Goal: Task Accomplishment & Management: Use online tool/utility

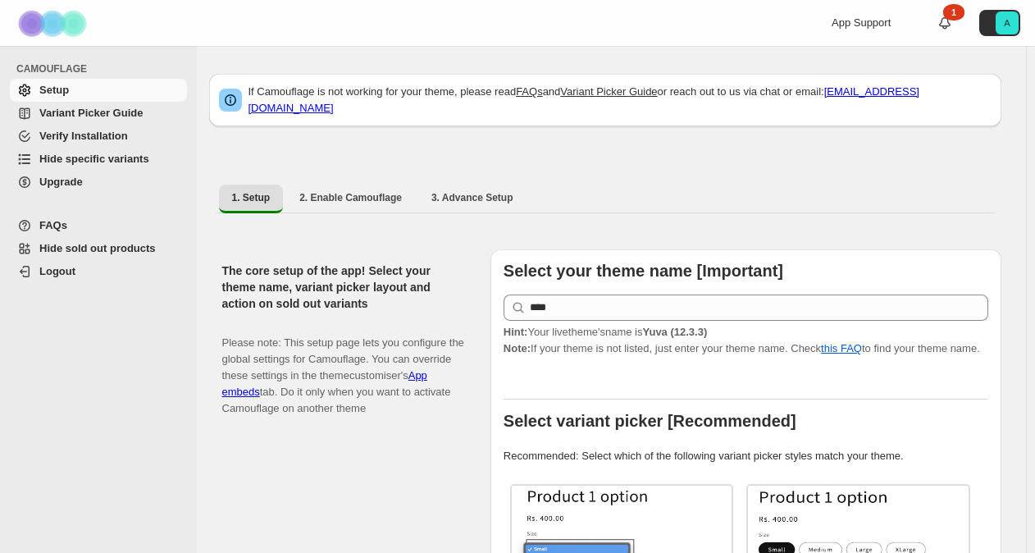
click at [115, 159] on span "Hide specific variants" at bounding box center [94, 159] width 110 height 12
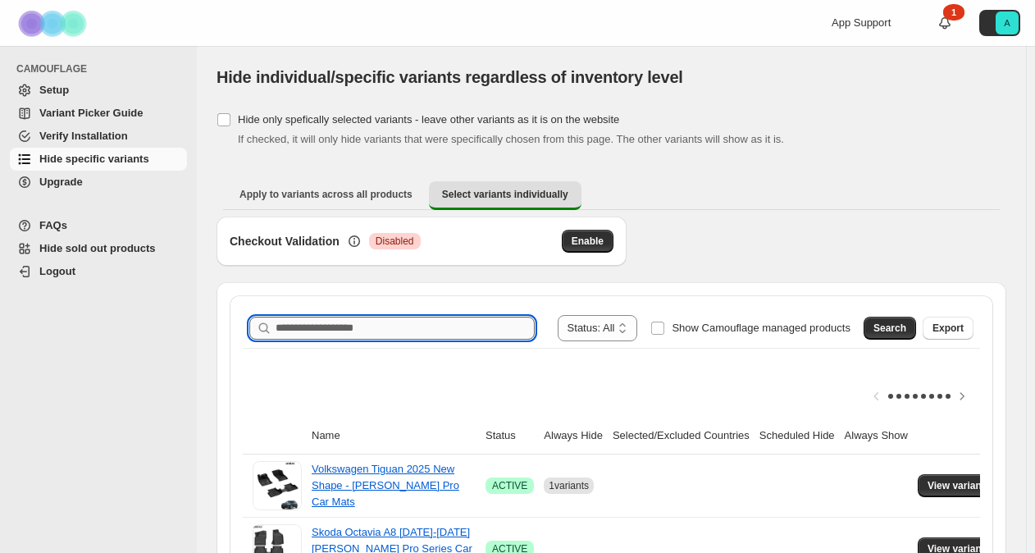
click at [377, 331] on input "Search product name" at bounding box center [405, 328] width 259 height 23
type input "******"
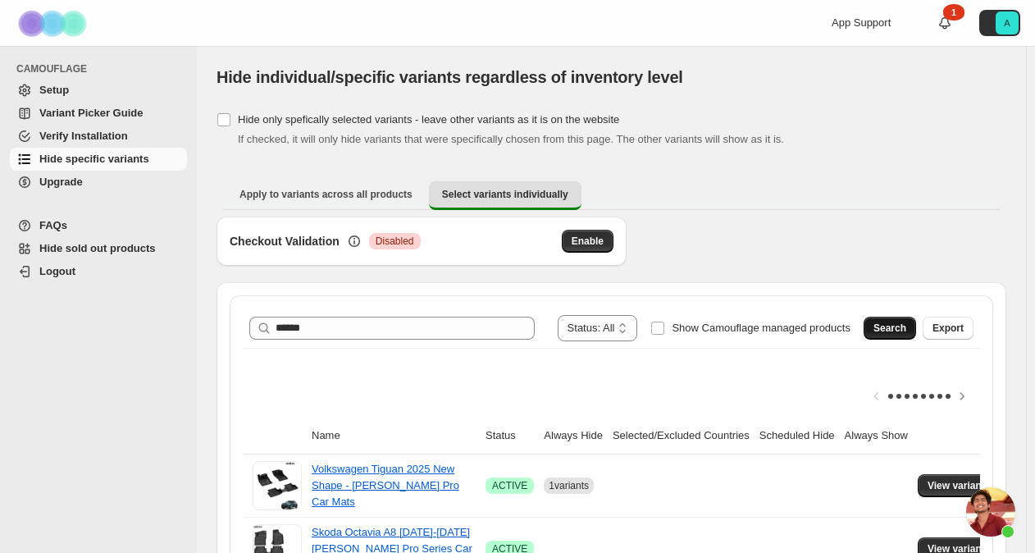
click at [906, 330] on span "Search" at bounding box center [890, 328] width 33 height 13
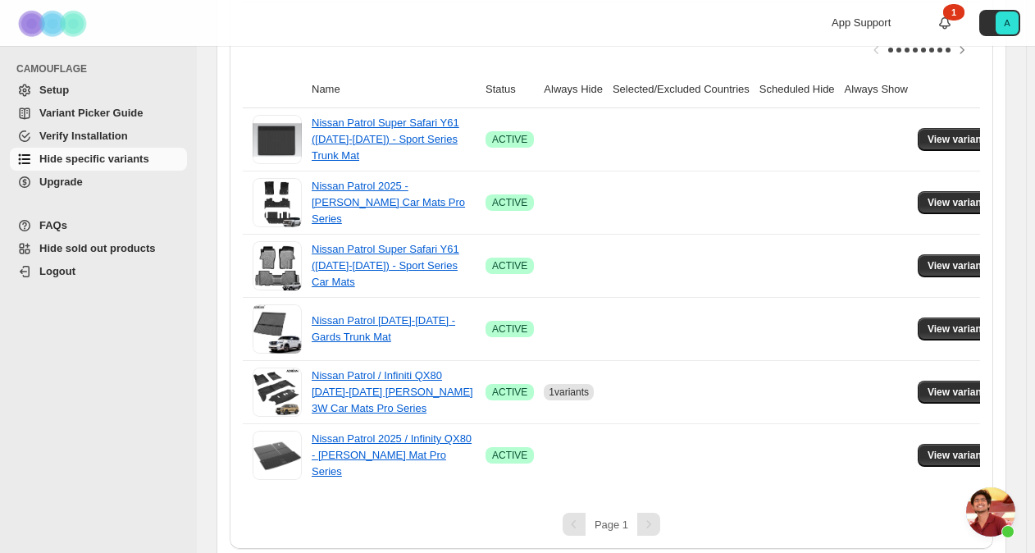
scroll to position [365, 0]
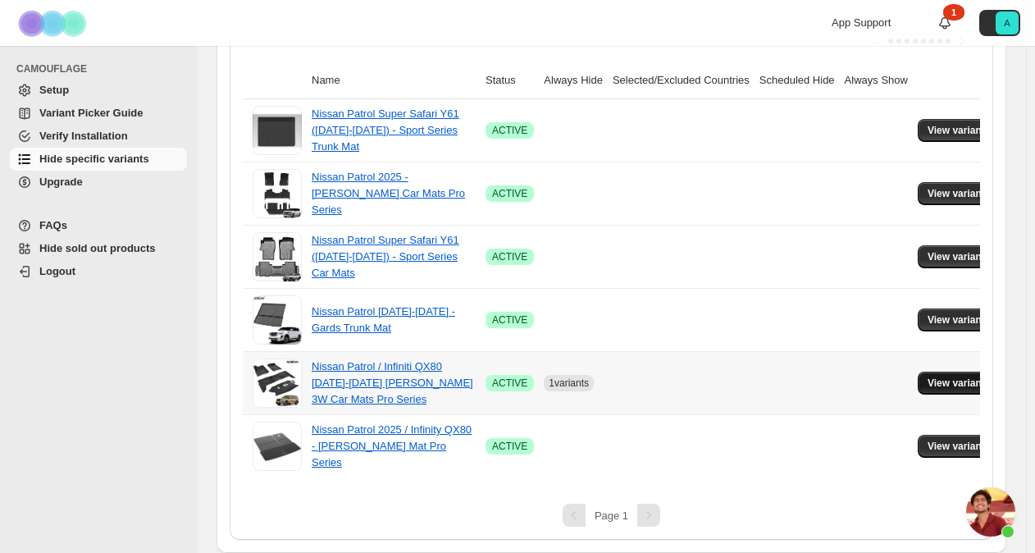
click at [955, 377] on span "View variants" at bounding box center [959, 383] width 63 height 13
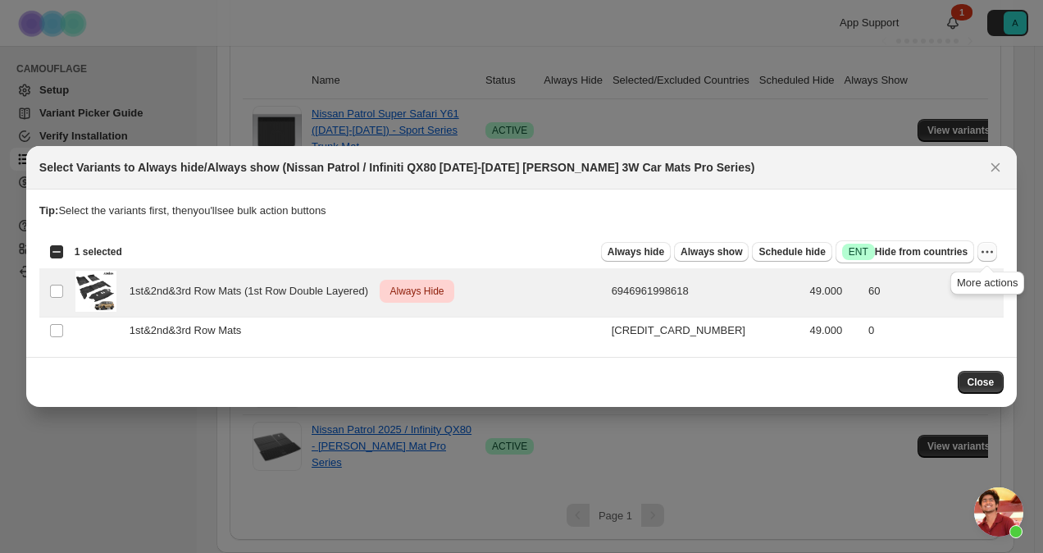
click at [984, 255] on icon "More actions" at bounding box center [987, 252] width 16 height 16
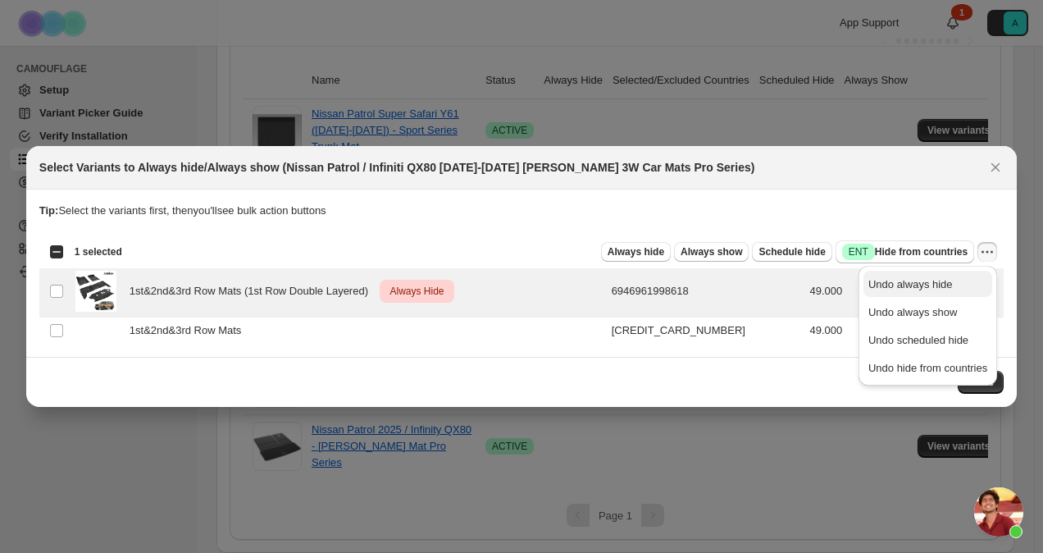
click at [942, 289] on span "Undo always hide" at bounding box center [911, 284] width 84 height 12
